Goal: Information Seeking & Learning: Learn about a topic

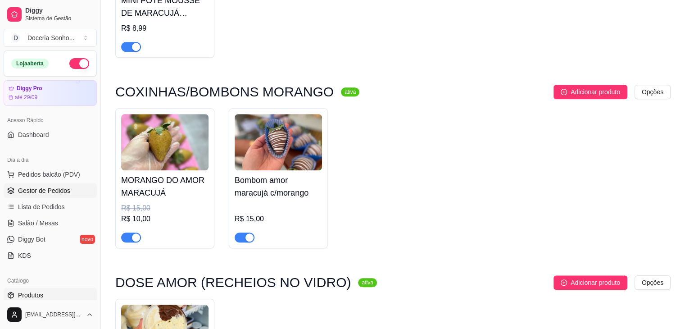
scroll to position [720, 0]
click at [42, 190] on span "Gestor de Pedidos" at bounding box center [44, 190] width 52 height 9
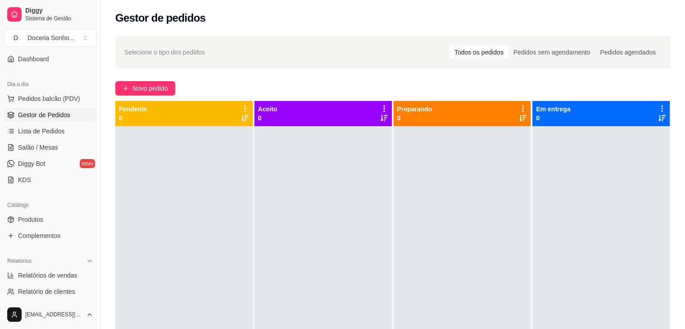
scroll to position [90, 0]
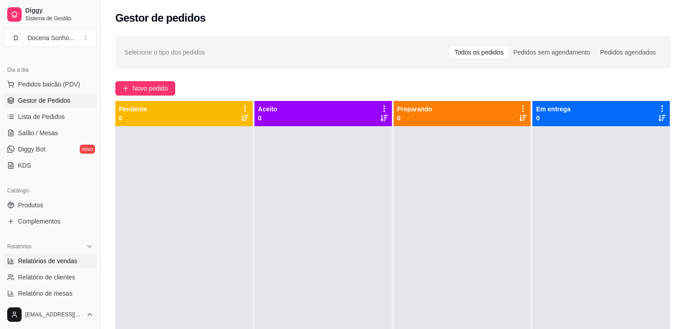
click at [61, 261] on span "Relatórios de vendas" at bounding box center [47, 260] width 59 height 9
select select "ALL"
select select "0"
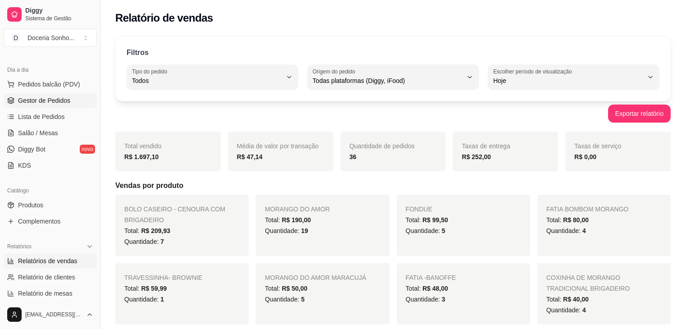
click at [50, 97] on span "Gestor de Pedidos" at bounding box center [44, 100] width 52 height 9
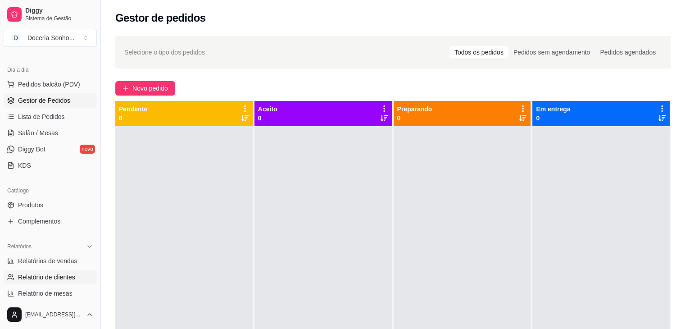
click at [58, 277] on span "Relatório de clientes" at bounding box center [46, 276] width 57 height 9
select select "30"
select select "HIGHEST_TOTAL_SPENT_WITH_ORDERS"
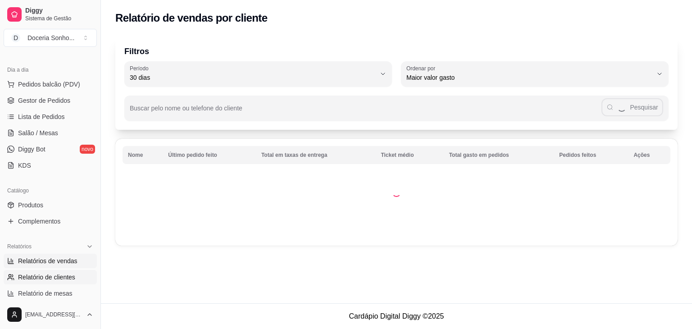
click at [61, 262] on span "Relatórios de vendas" at bounding box center [47, 260] width 59 height 9
select select "ALL"
select select "0"
